Goal: Task Accomplishment & Management: Complete application form

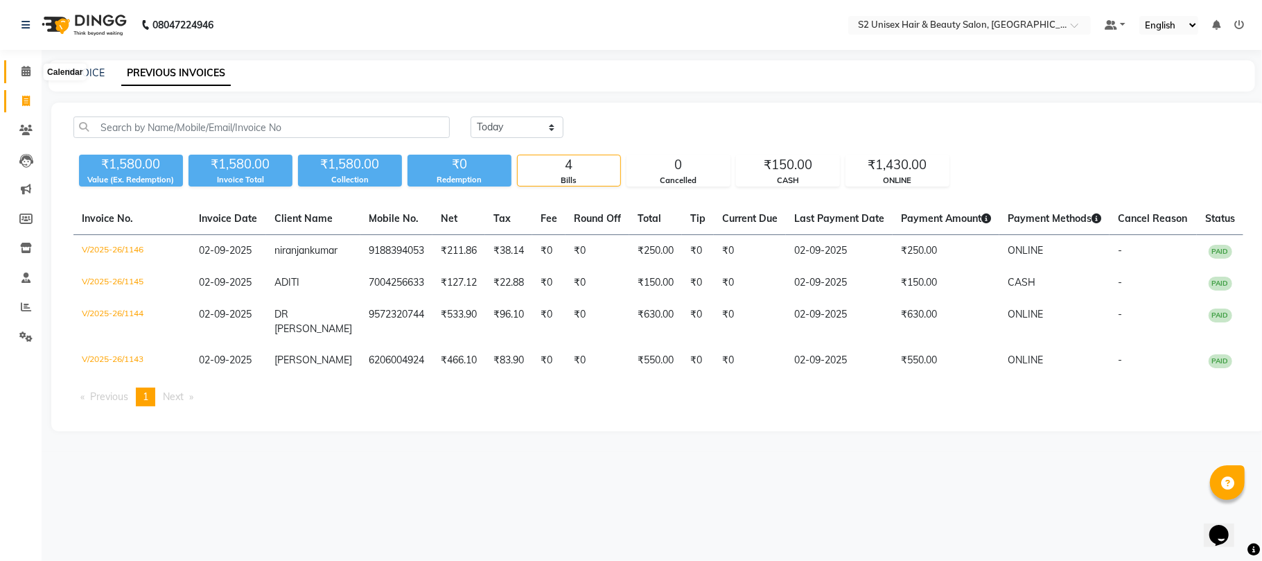
click at [25, 68] on icon at bounding box center [25, 71] width 9 height 10
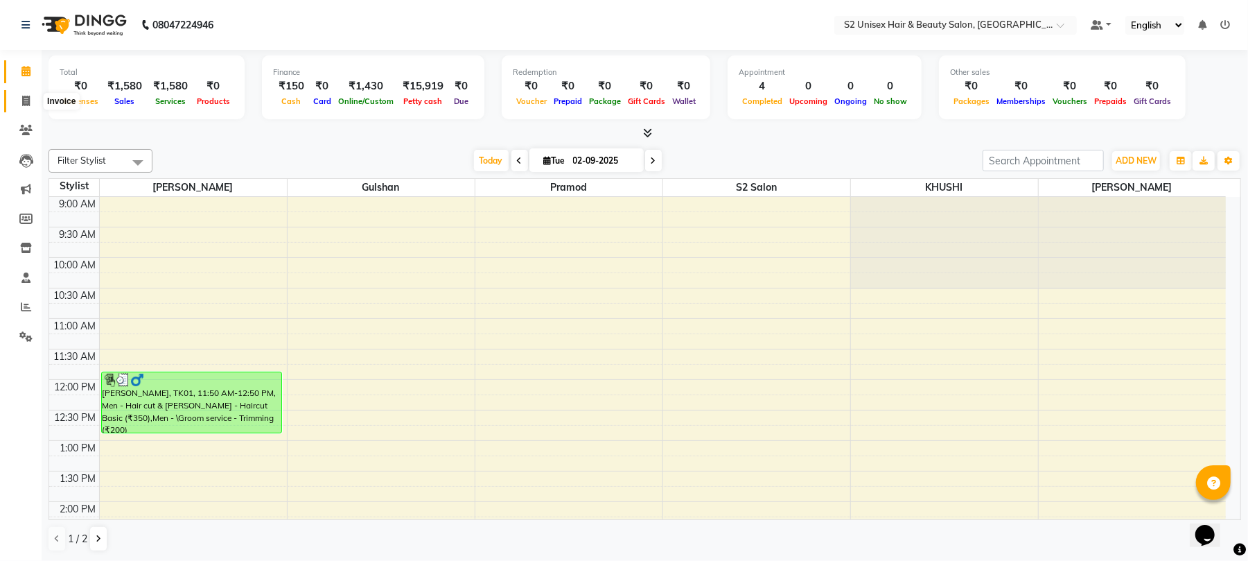
click at [28, 100] on icon at bounding box center [26, 101] width 8 height 10
select select "service"
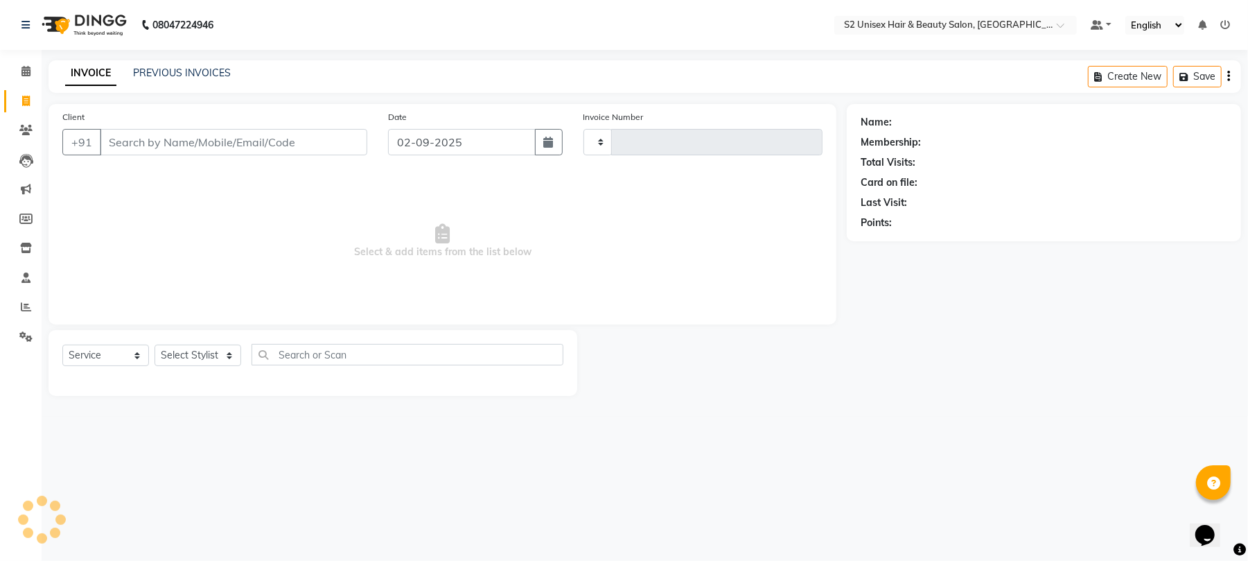
type input "1147"
select select "3982"
click at [186, 70] on link "PREVIOUS INVOICES" at bounding box center [182, 73] width 98 height 12
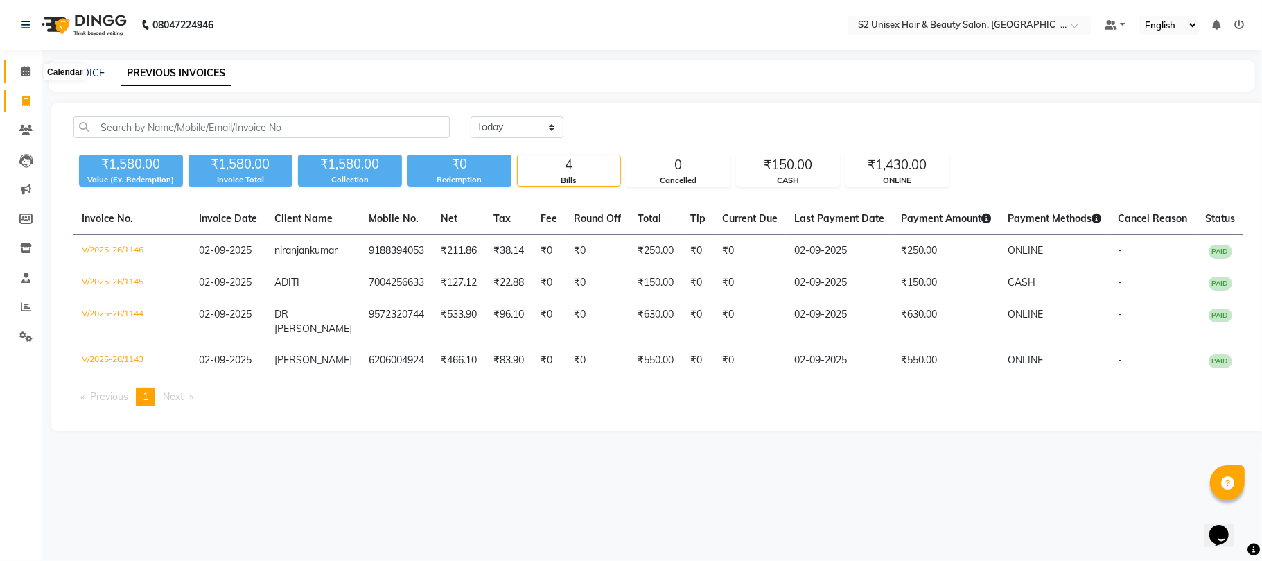
click at [25, 67] on icon at bounding box center [25, 71] width 9 height 10
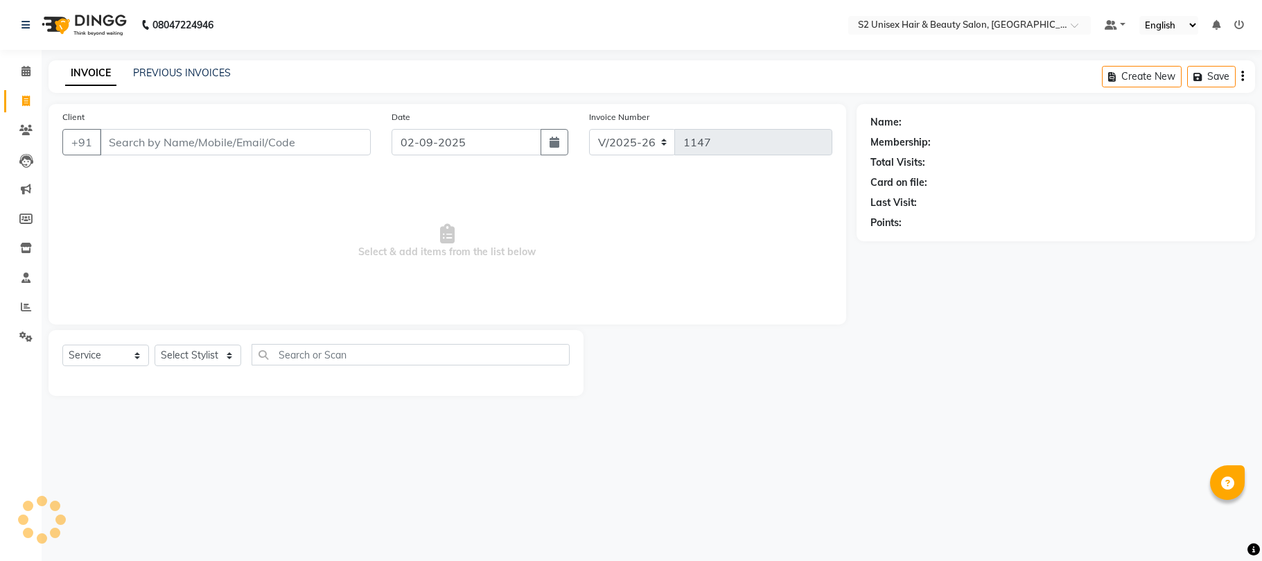
select select "3982"
select select "service"
click at [28, 70] on icon at bounding box center [25, 71] width 9 height 10
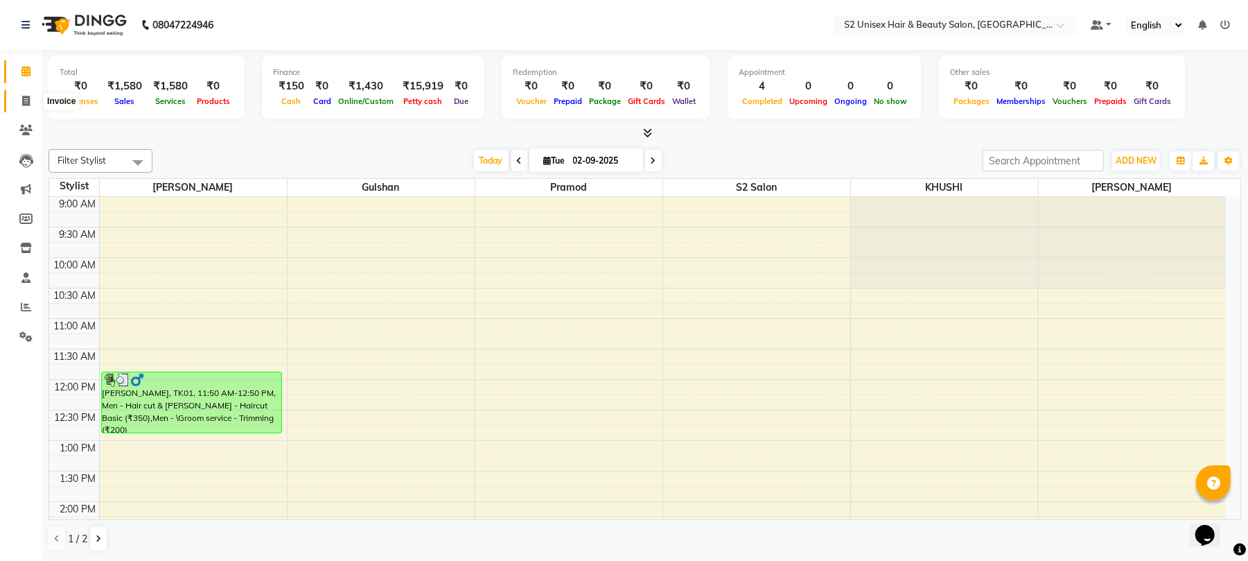
click at [28, 100] on icon at bounding box center [26, 101] width 8 height 10
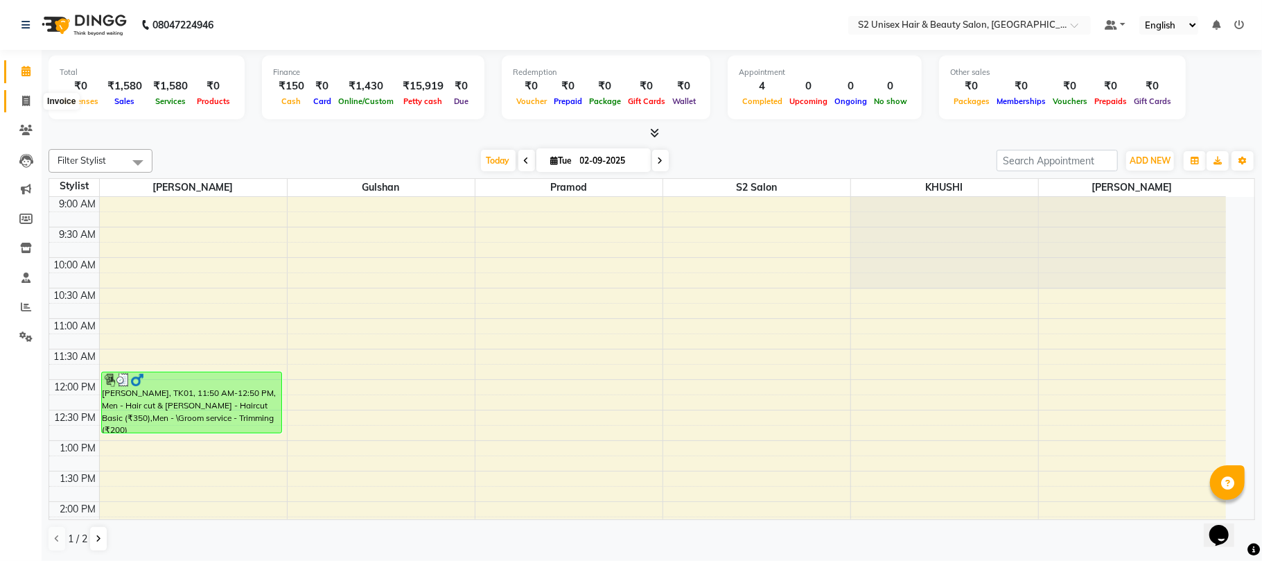
select select "service"
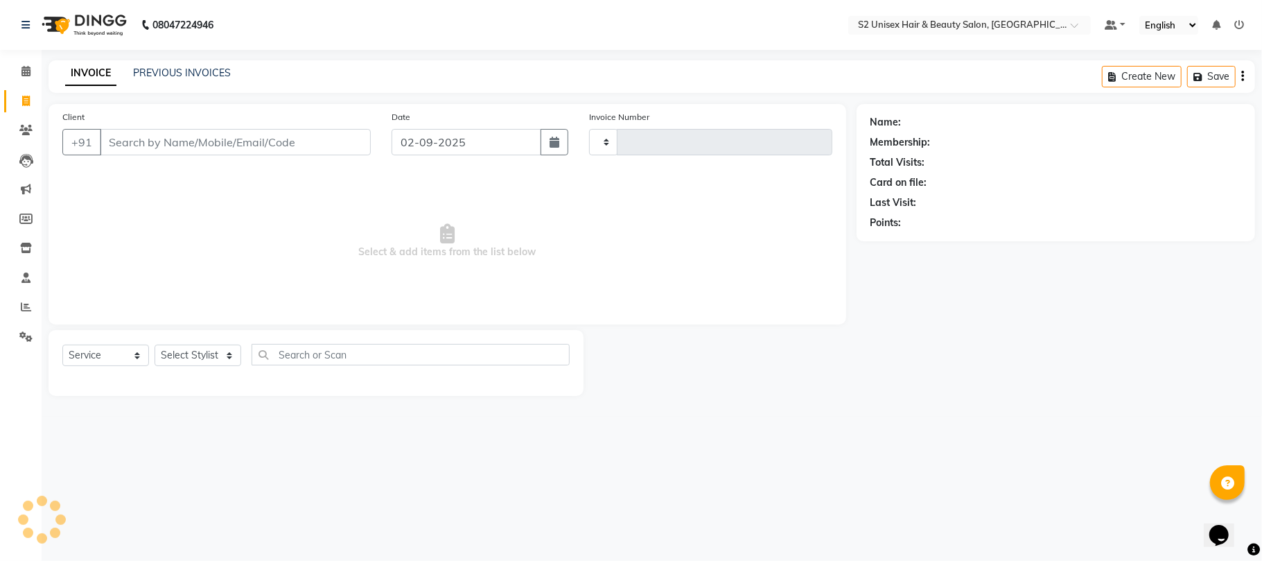
type input "1147"
select select "3982"
click at [207, 69] on link "PREVIOUS INVOICES" at bounding box center [182, 73] width 98 height 12
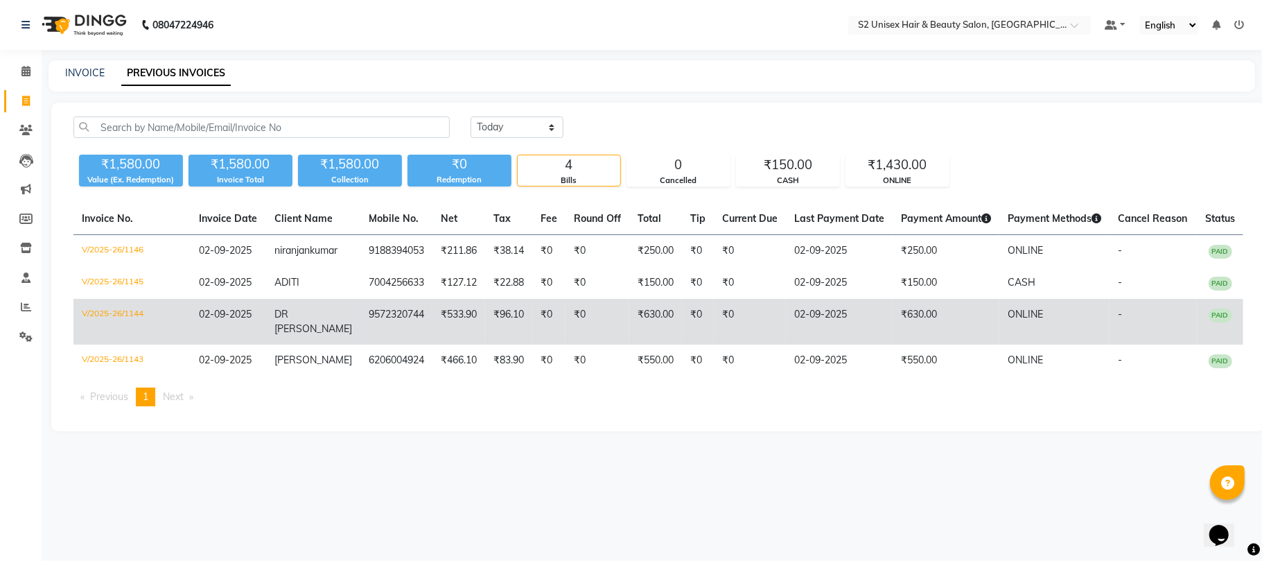
click at [1184, 328] on td "-" at bounding box center [1152, 322] width 87 height 46
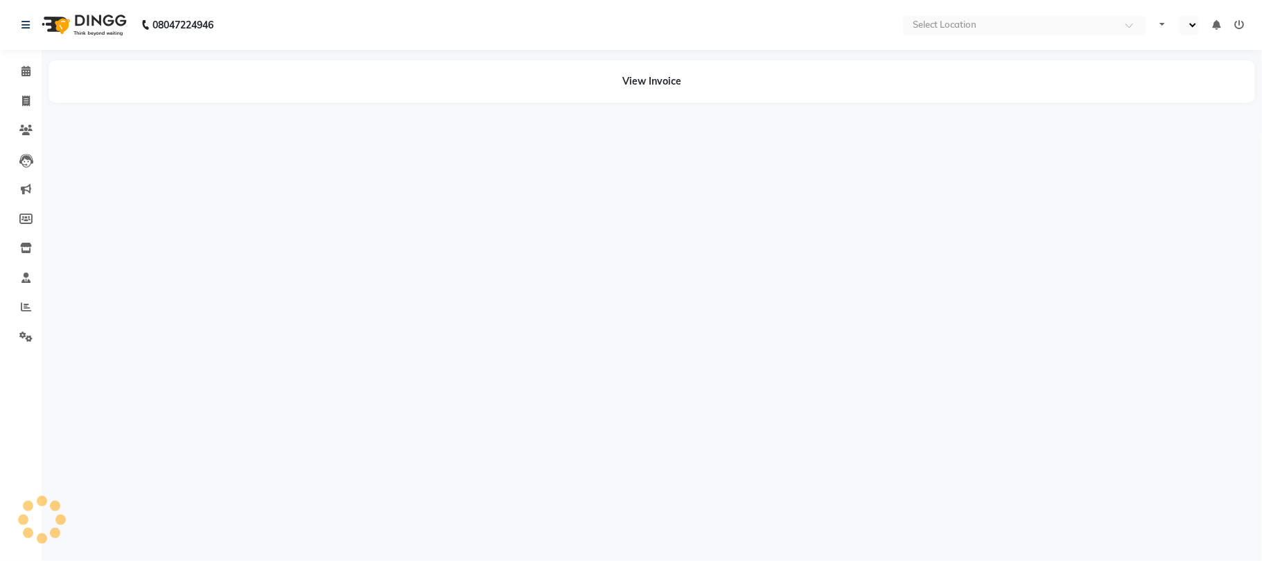
select select "en"
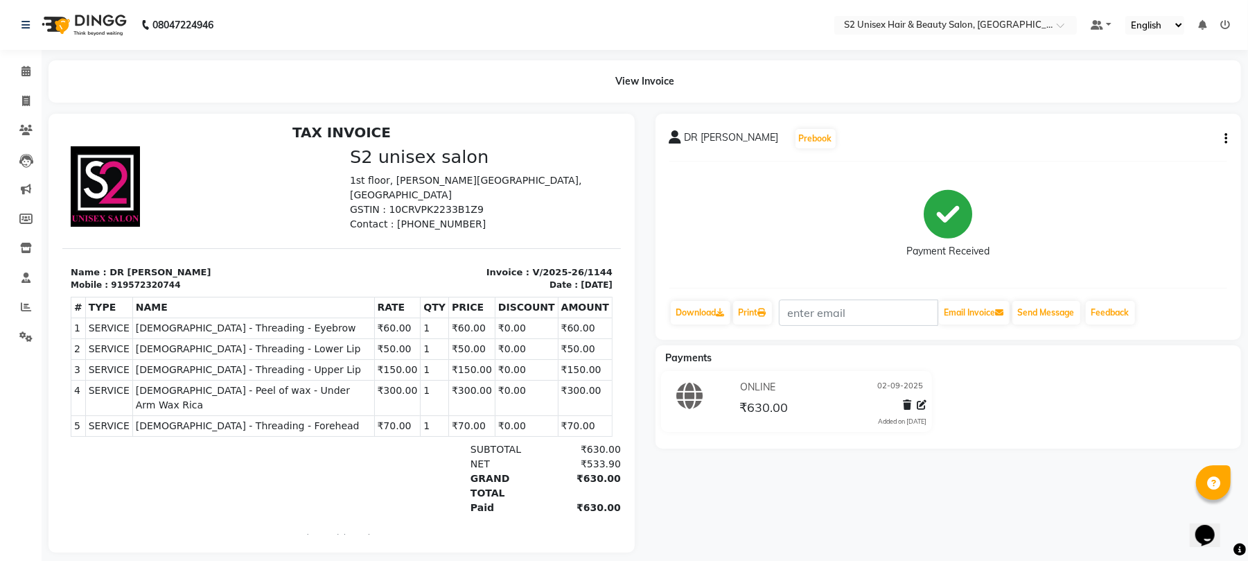
scroll to position [11, 0]
click at [1226, 139] on icon "button" at bounding box center [1225, 139] width 3 height 1
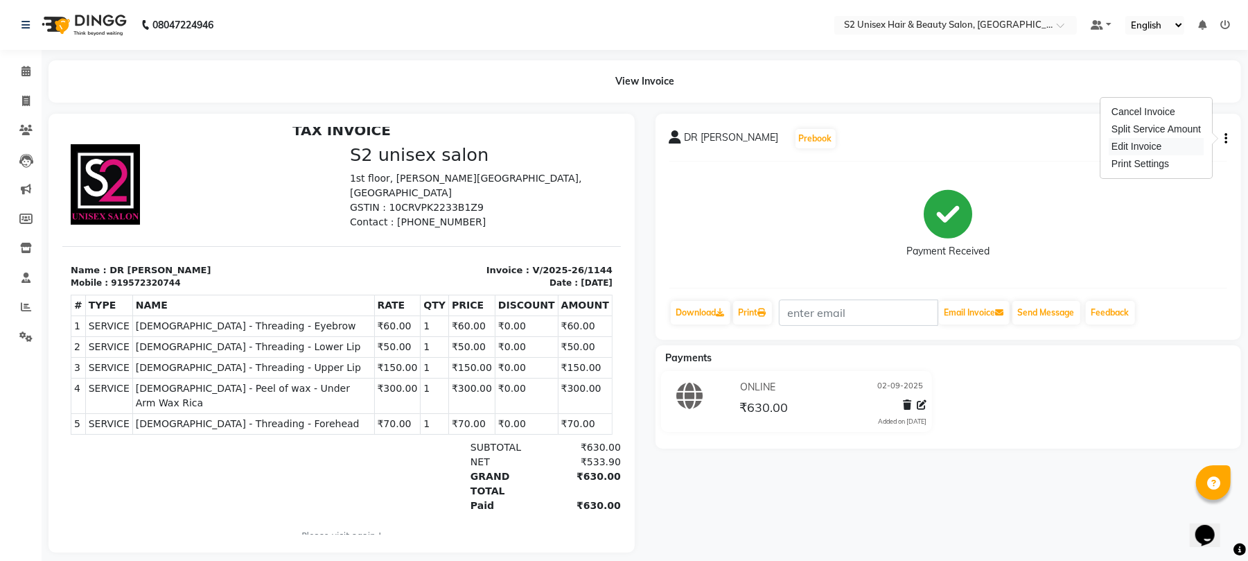
click at [1143, 145] on div "Edit Invoice" at bounding box center [1156, 146] width 95 height 17
select select "service"
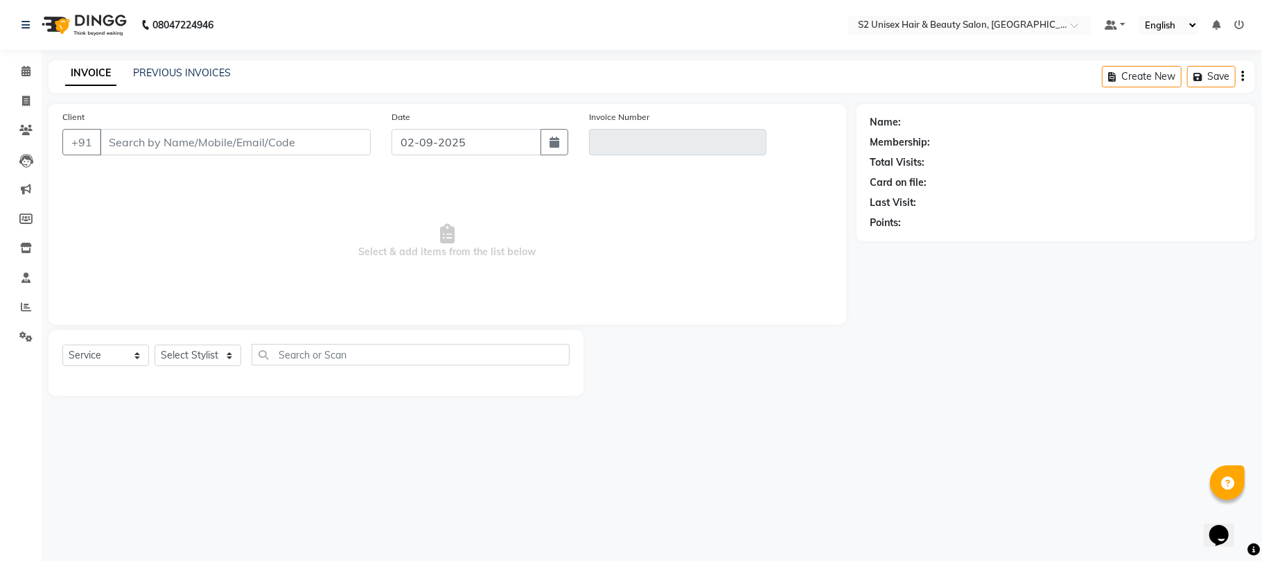
type input "9572320744"
type input "V/2025-26/1144"
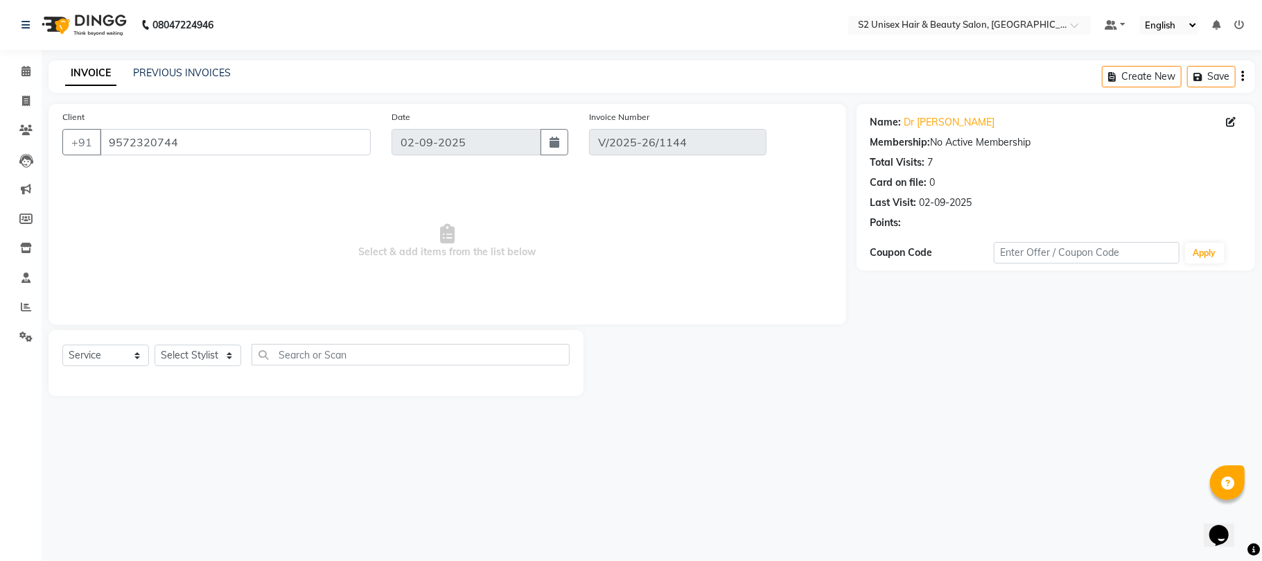
select select "select"
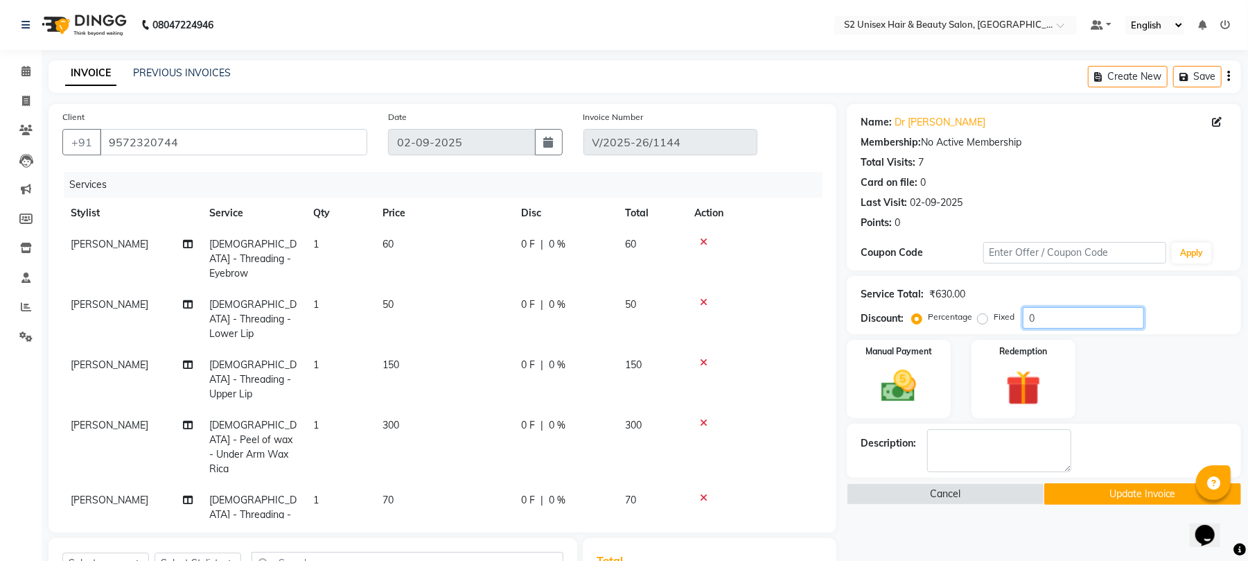
click at [1023, 316] on input "0" at bounding box center [1083, 317] width 121 height 21
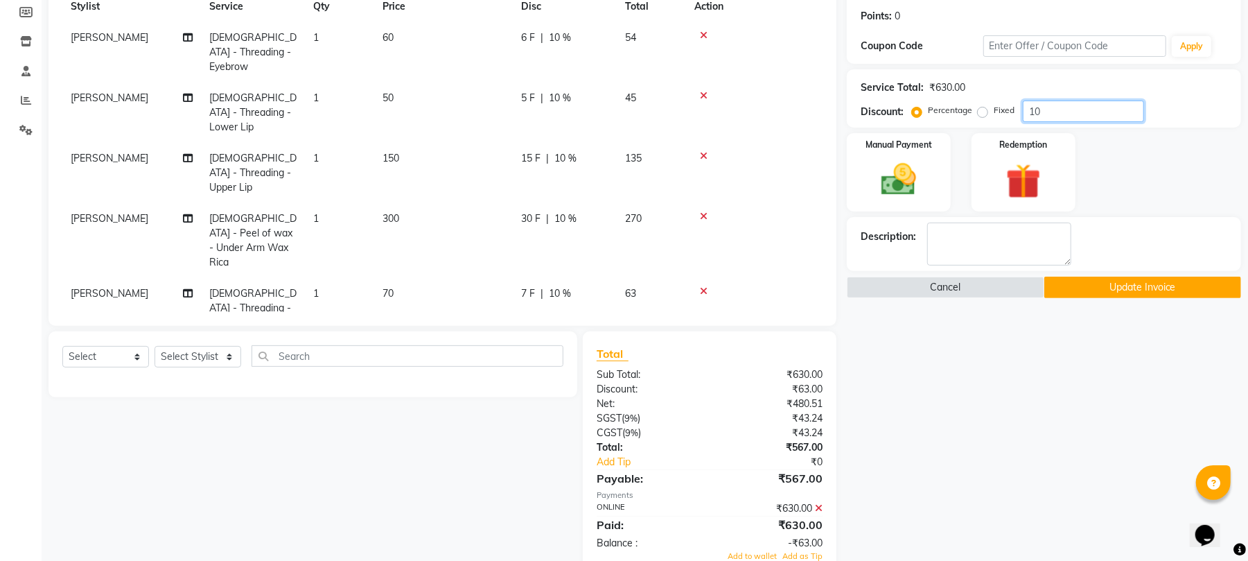
scroll to position [220, 0]
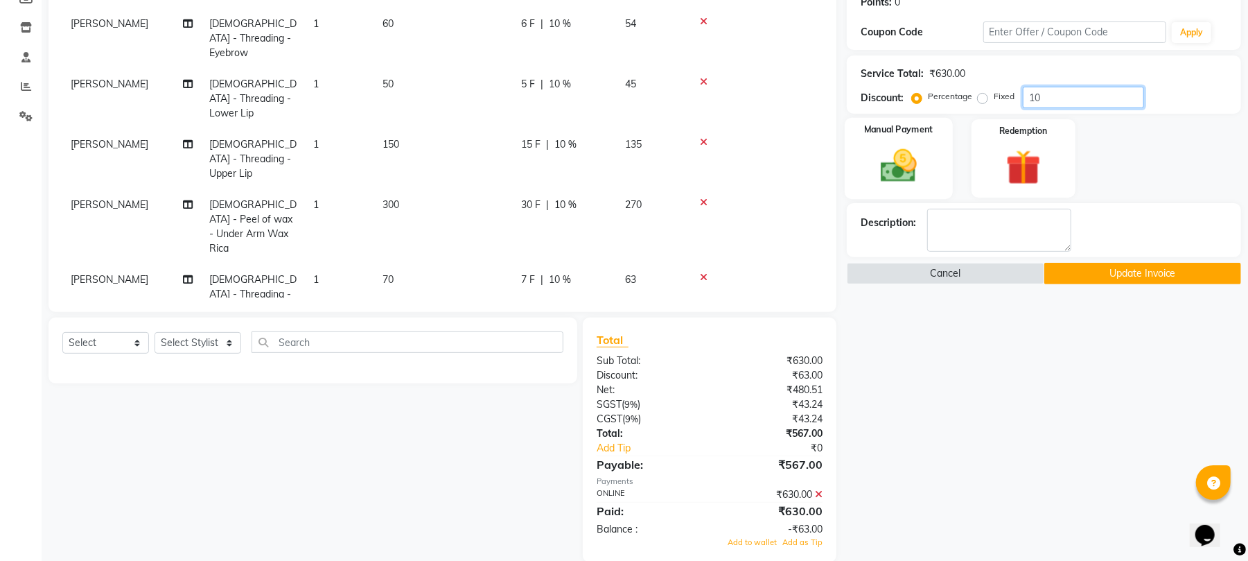
type input "10"
click at [891, 151] on img at bounding box center [899, 166] width 60 height 42
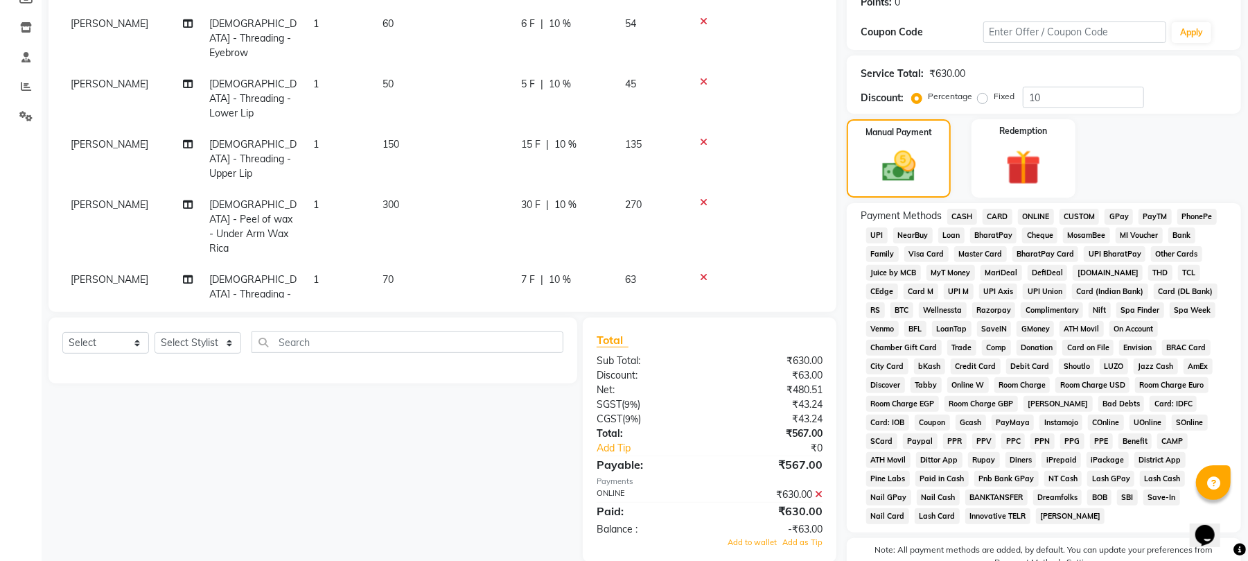
click at [821, 489] on icon at bounding box center [819, 494] width 8 height 10
click at [1029, 214] on span "ONLINE" at bounding box center [1036, 217] width 36 height 16
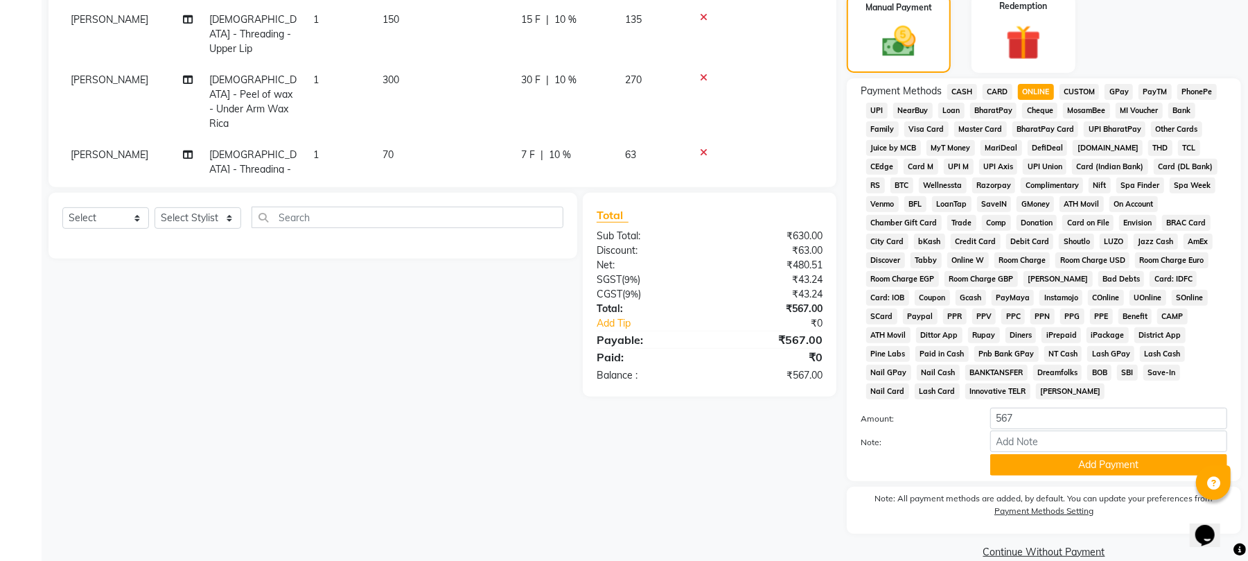
scroll to position [352, 0]
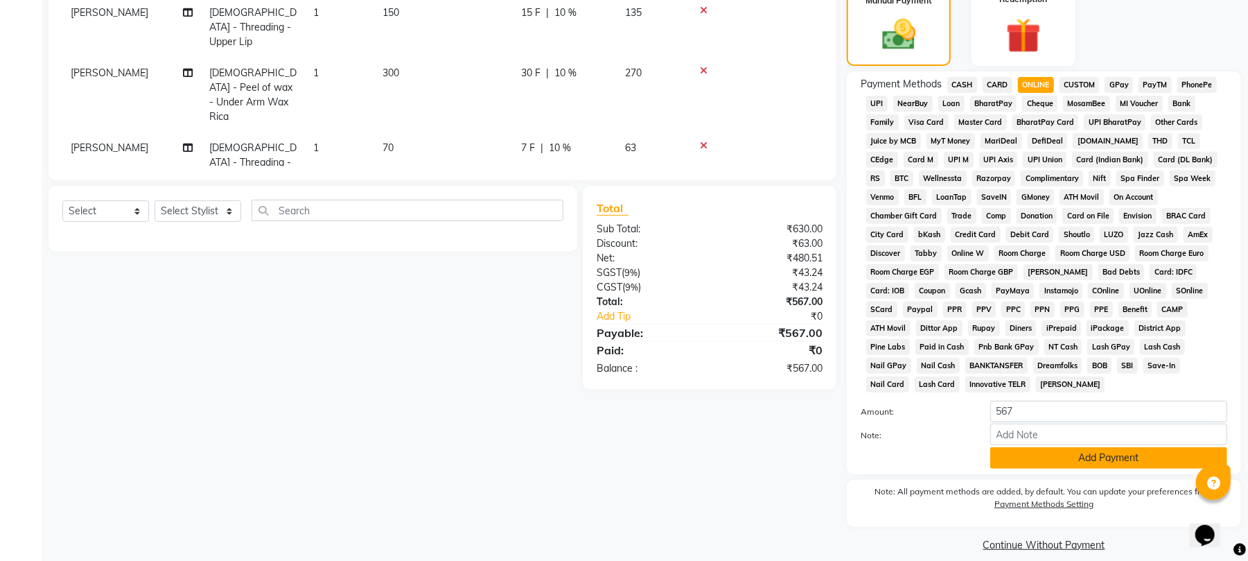
click at [1107, 447] on button "Add Payment" at bounding box center [1108, 457] width 237 height 21
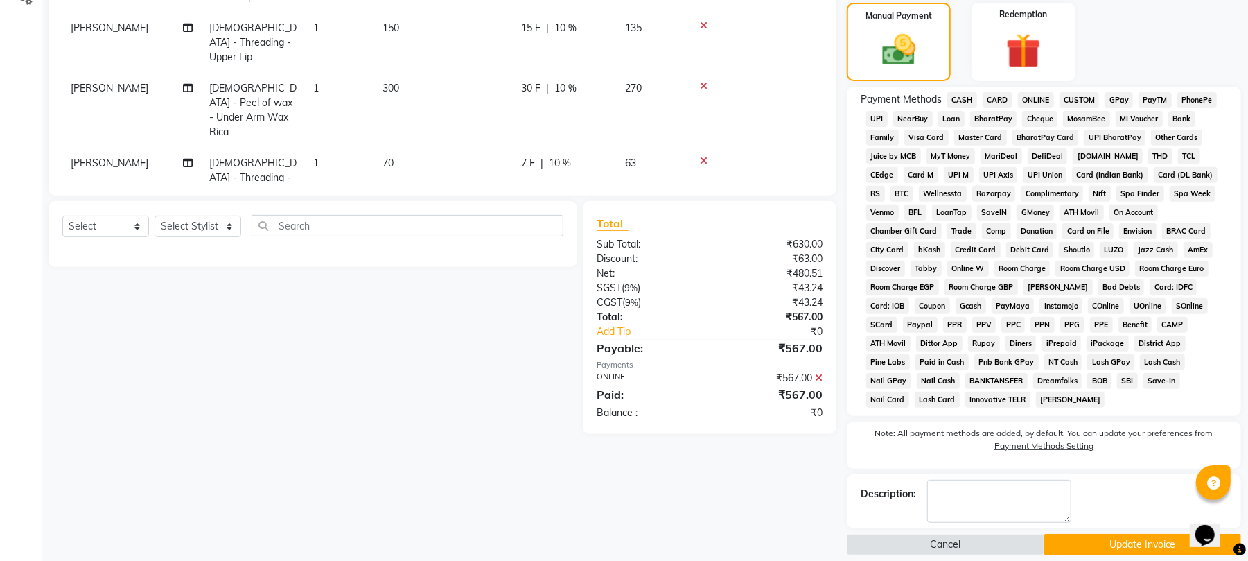
click at [1148, 534] on button "Update Invoice" at bounding box center [1142, 544] width 197 height 21
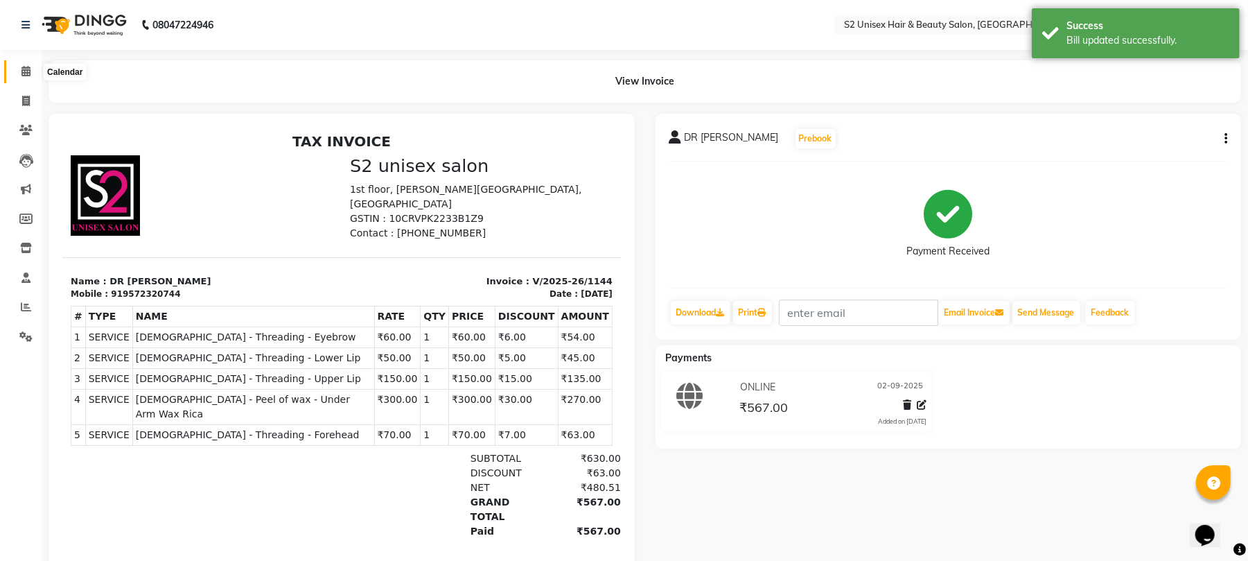
click at [28, 64] on span at bounding box center [26, 72] width 24 height 16
